Goal: Transaction & Acquisition: Purchase product/service

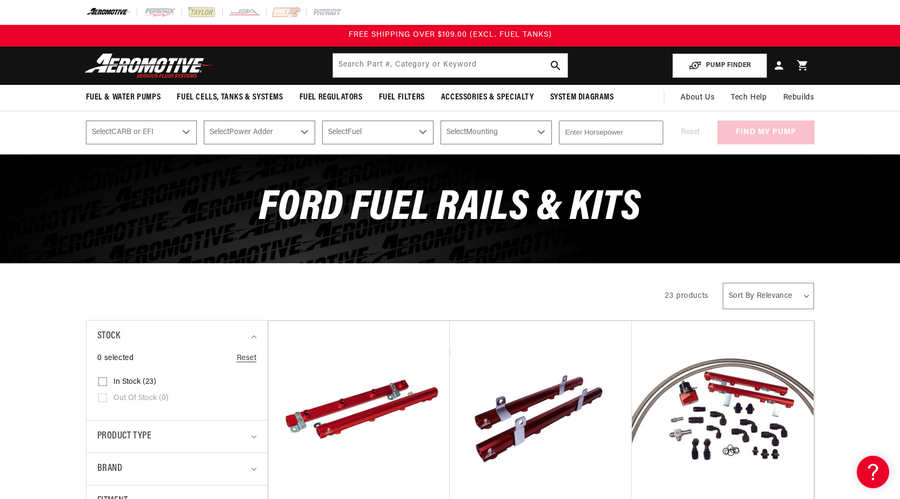
click at [184, 132] on select "Select CARB or EFI [GEOGRAPHIC_DATA] Fuel Injected" at bounding box center [141, 133] width 111 height 24
select select "Fuel-Injected"
click at [86, 121] on select "Select CARB or EFI [GEOGRAPHIC_DATA] Fuel Injected" at bounding box center [141, 133] width 111 height 24
select select "Fuel-Injected"
click at [304, 135] on select "Select Power Adder No - Naturally Aspirated Yes - Forced Induction" at bounding box center [259, 133] width 111 height 24
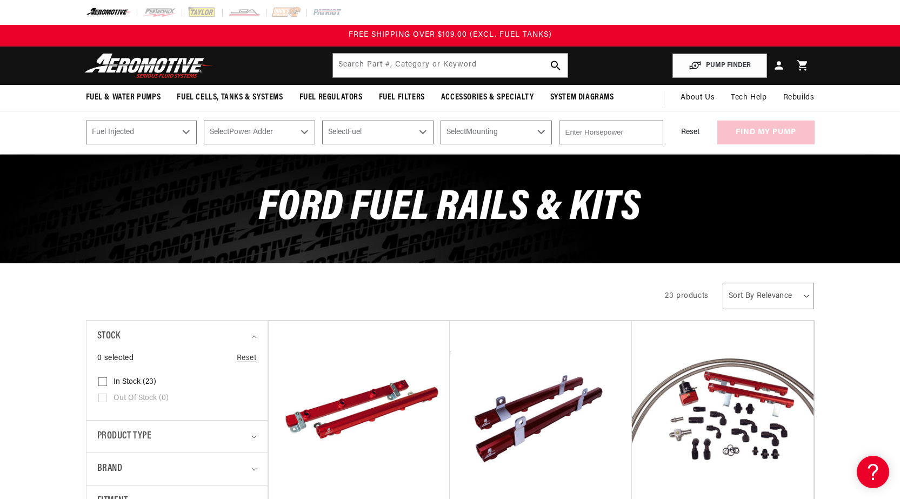
select select "No-Naturally-Aspirated"
click at [204, 121] on select "Select Power Adder No - Naturally Aspirated Yes - Forced Induction" at bounding box center [259, 133] width 111 height 24
select select "No-Naturally-Aspirated"
click at [422, 132] on select "Select Fuel E85 Gas" at bounding box center [377, 133] width 111 height 24
select select "Gas"
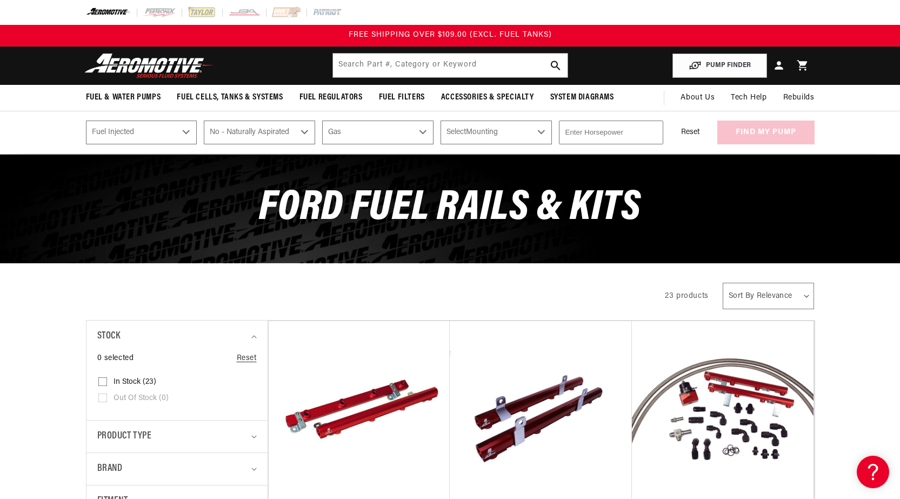
click at [322, 121] on select "Select Fuel E85 Gas" at bounding box center [377, 133] width 111 height 24
select select "Gas"
click at [539, 134] on select "Select Mounting External In-Tank" at bounding box center [496, 133] width 111 height 24
select select "External"
click at [441, 121] on select "Select Mounting External In-Tank" at bounding box center [496, 133] width 111 height 24
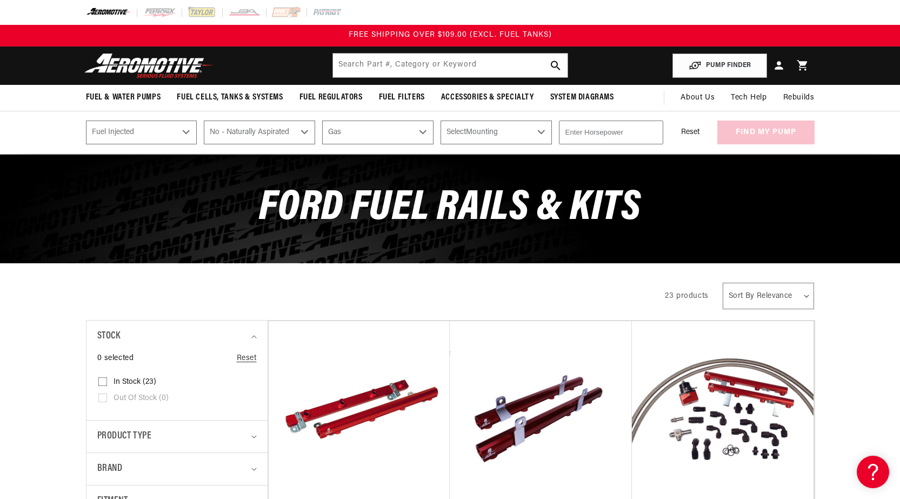
select select "External"
click at [652, 134] on input "-1" at bounding box center [611, 133] width 104 height 24
type input "0"
click at [652, 130] on input "0" at bounding box center [611, 133] width 104 height 24
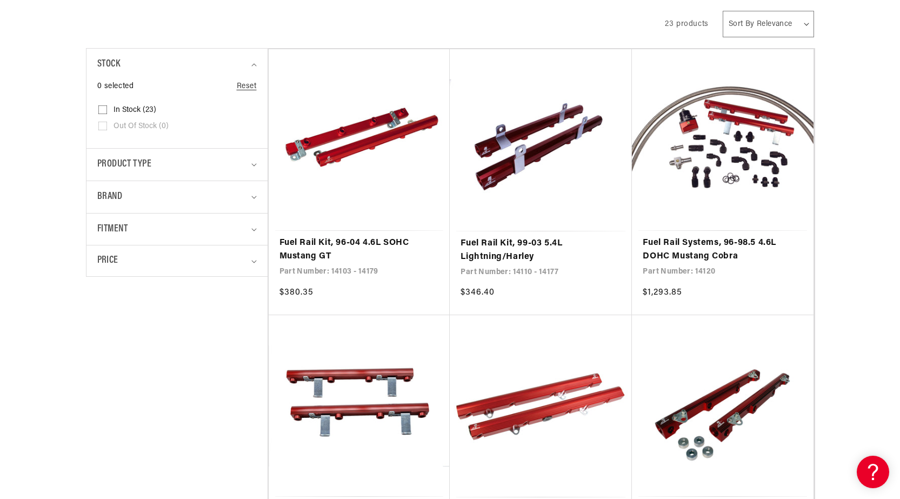
scroll to position [324, 0]
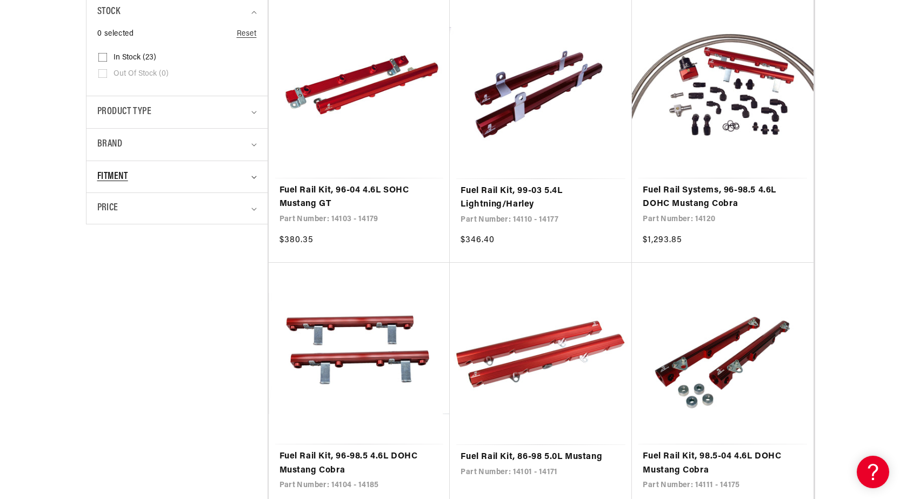
click at [254, 178] on icon "Fitment (0 selected)" at bounding box center [253, 177] width 5 height 3
click at [254, 114] on icon "Product type (0 selected)" at bounding box center [253, 112] width 5 height 3
click at [251, 113] on summary "Product type" at bounding box center [177, 112] width 160 height 32
click at [253, 145] on icon "Brand (0 selected)" at bounding box center [253, 145] width 5 height 3
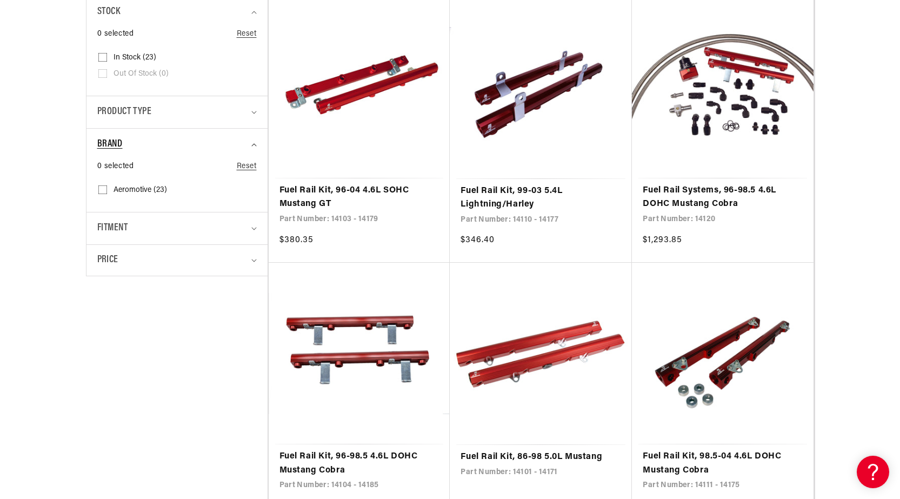
click at [253, 145] on icon "Brand (0 selected)" at bounding box center [253, 144] width 5 height 3
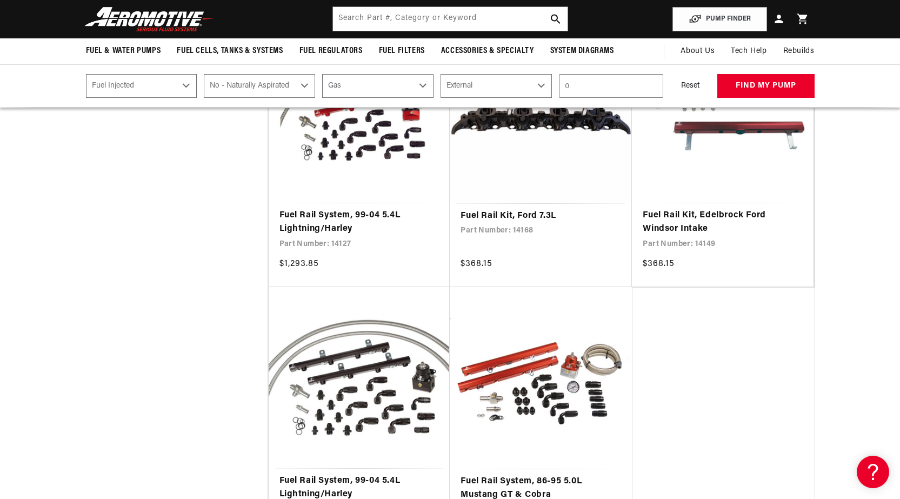
scroll to position [1893, 0]
